Goal: Transaction & Acquisition: Purchase product/service

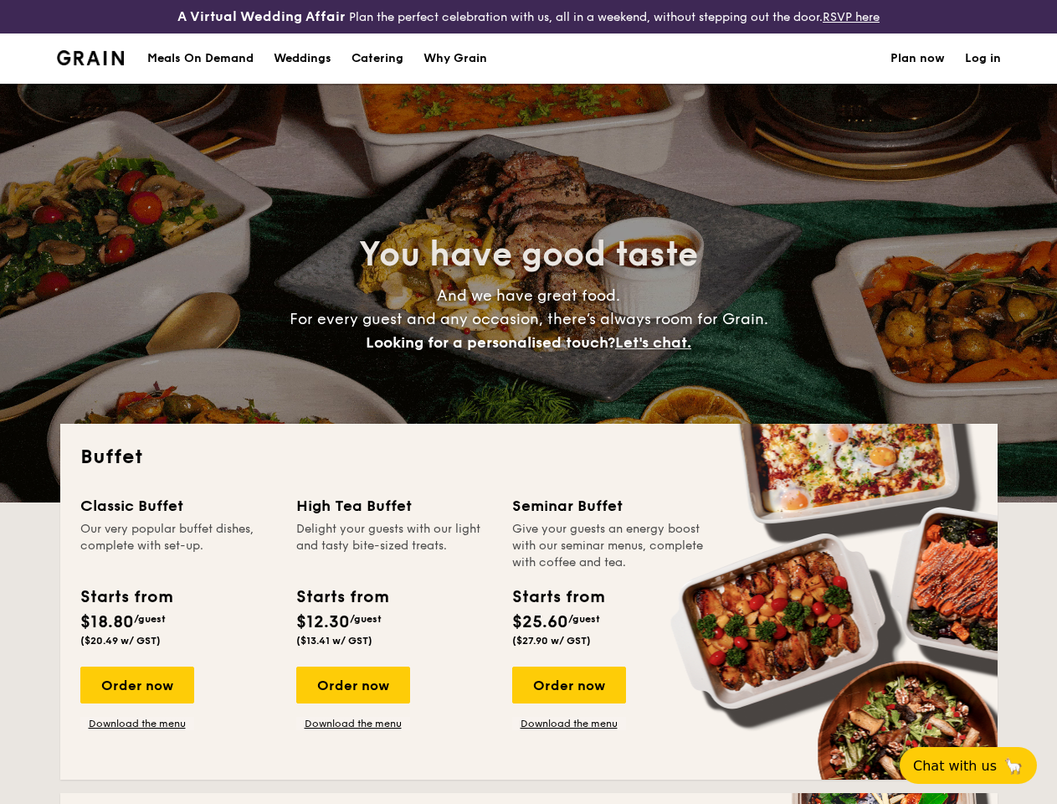
select select
click at [528, 402] on div "You have good taste And we have great food. For every guest and any occasion, t…" at bounding box center [528, 293] width 937 height 419
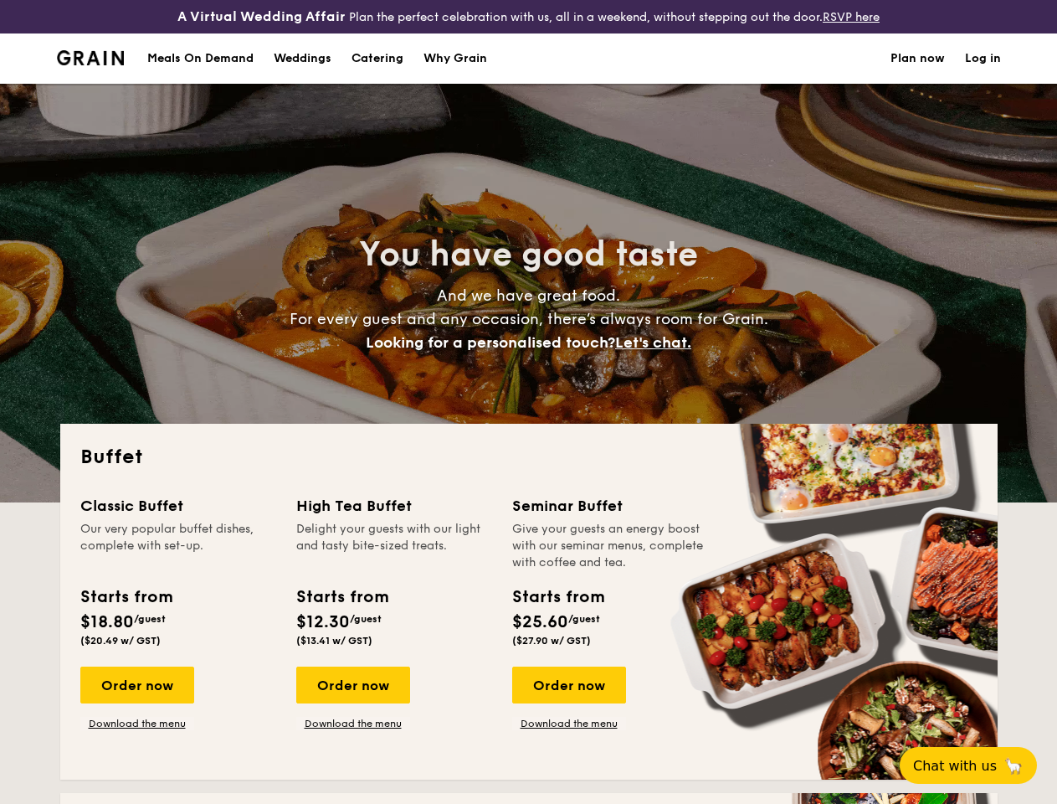
click at [983, 73] on link "Log in" at bounding box center [983, 58] width 36 height 50
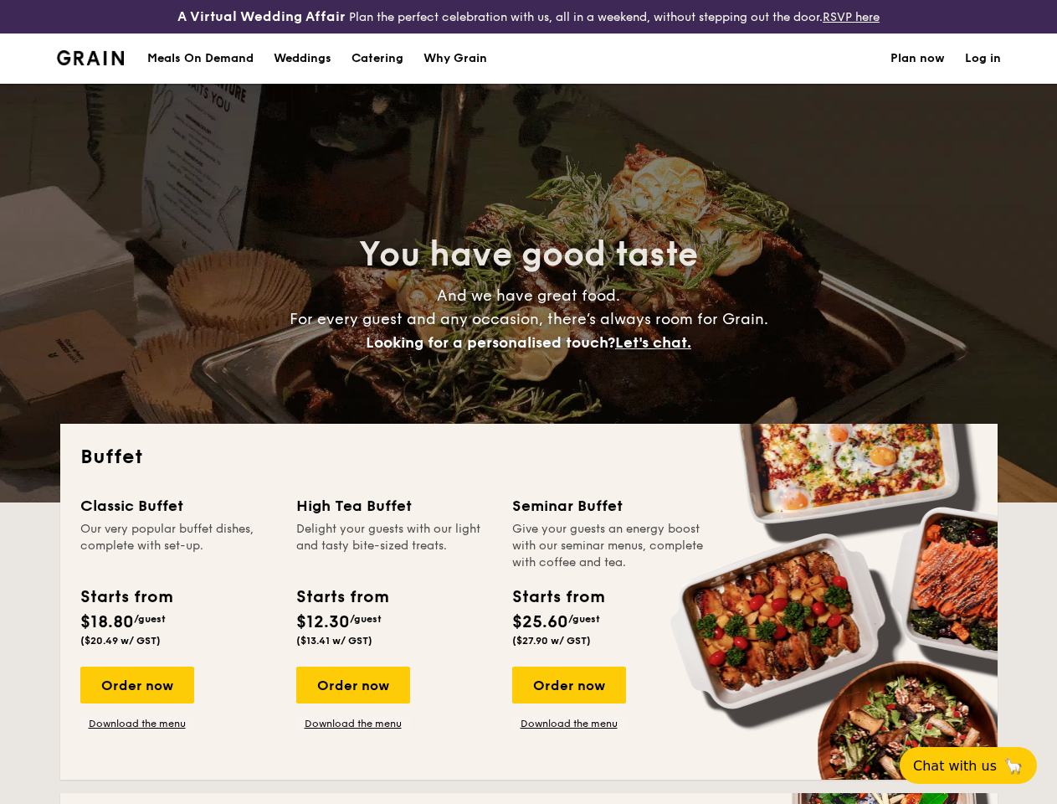
click at [658, 352] on span "Let's chat." at bounding box center [653, 342] width 76 height 18
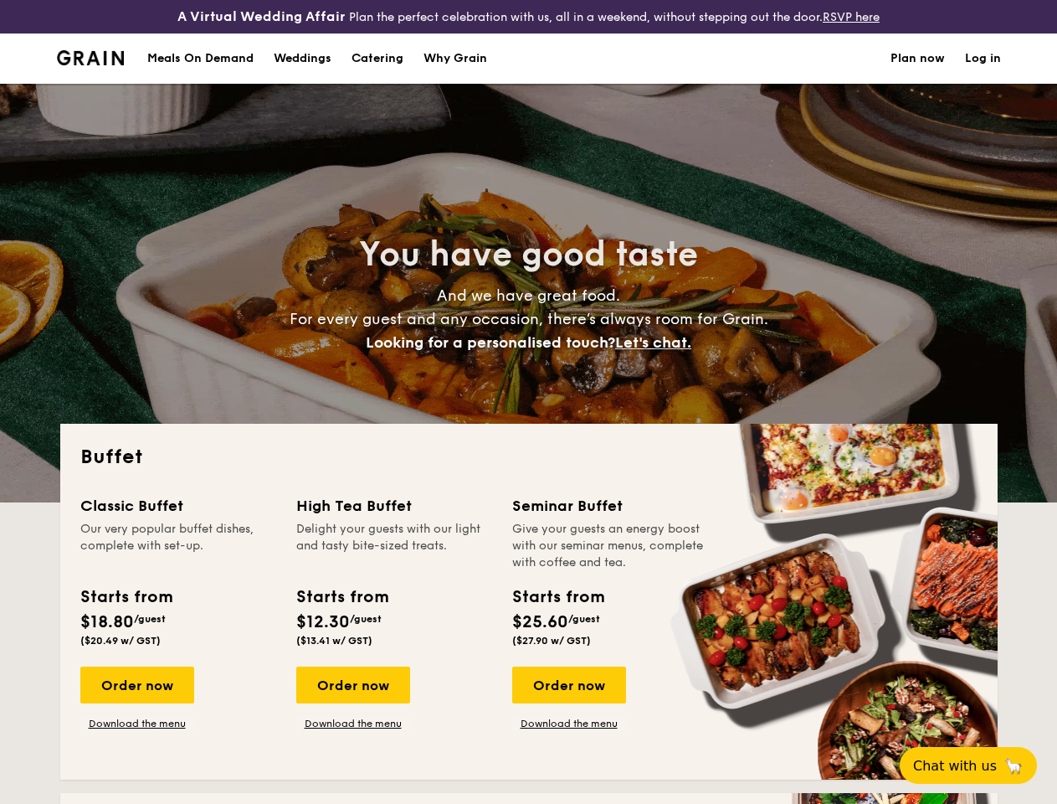
scroll to position [58, 0]
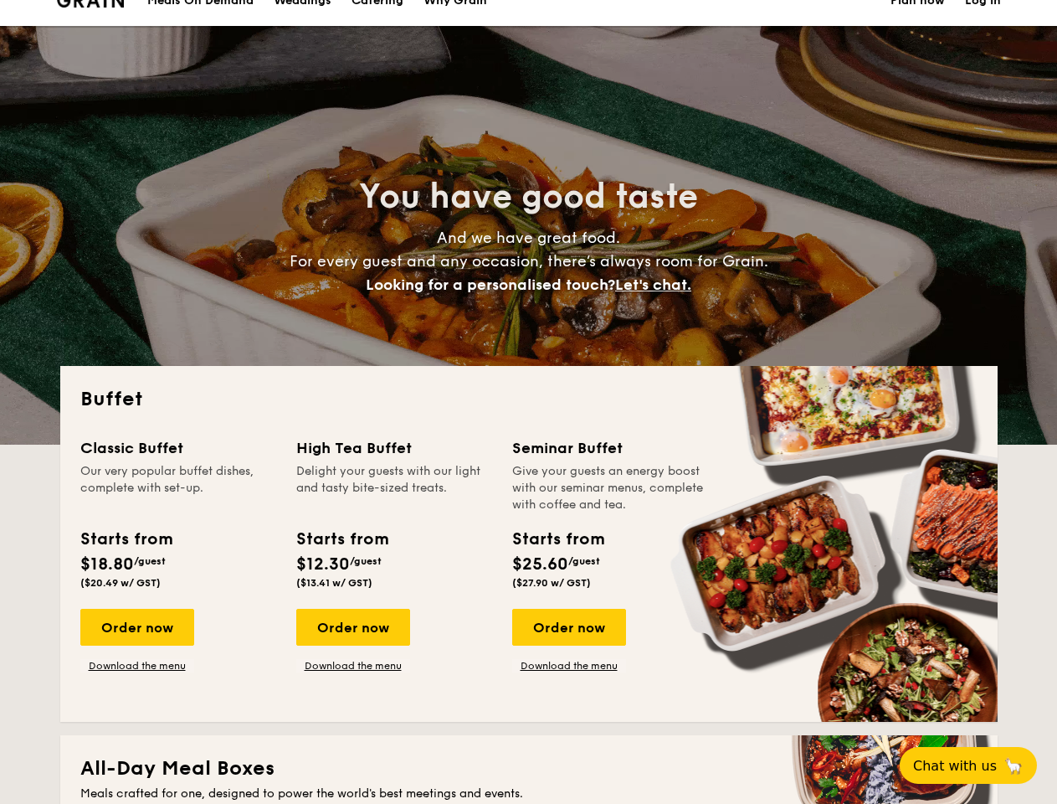
click at [978, 765] on span "Chat with us" at bounding box center [955, 766] width 84 height 16
